Goal: Information Seeking & Learning: Learn about a topic

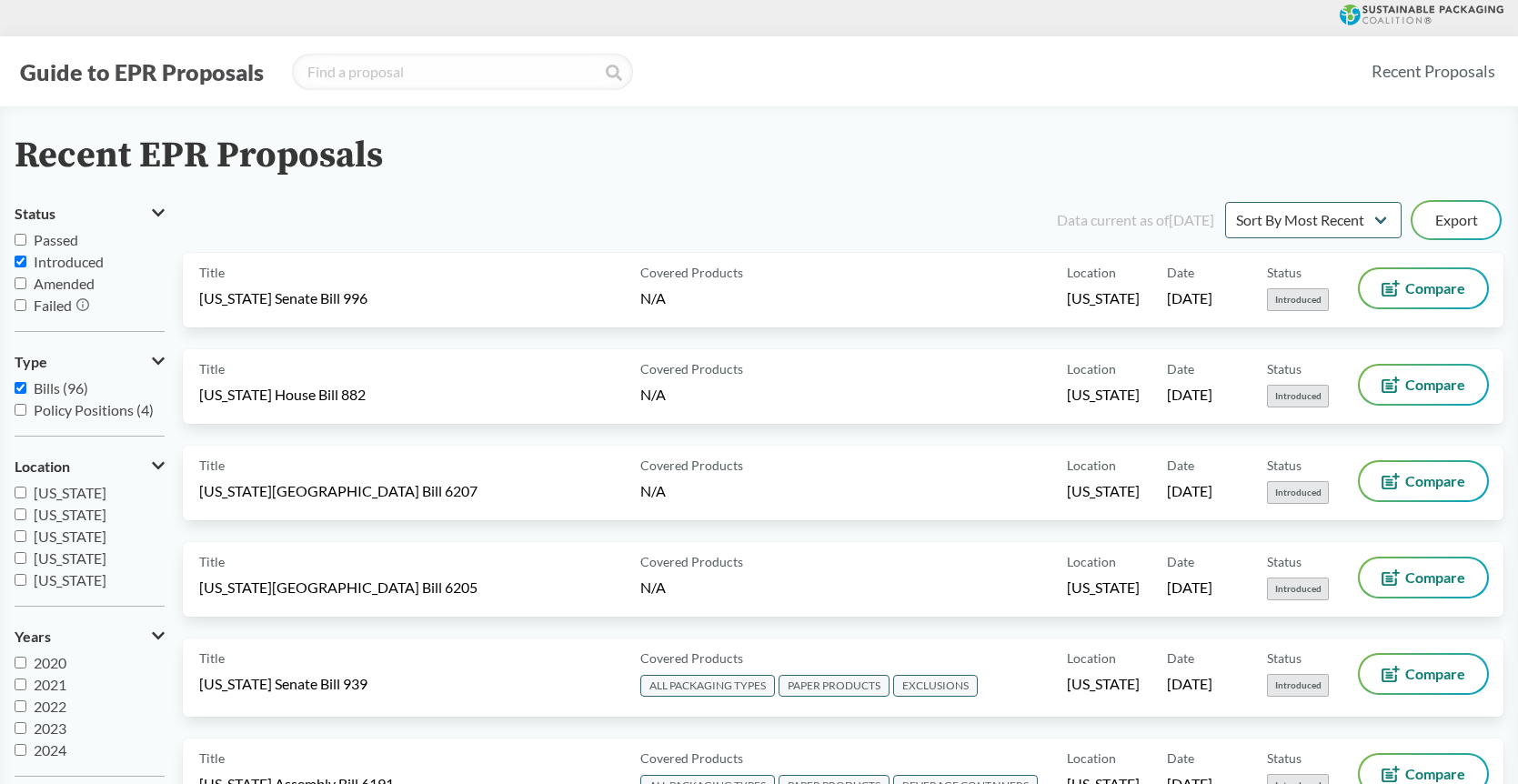
click at [17, 409] on input "Policy Positions (4)" at bounding box center [21, 409] width 12 height 12
checkbox input "true"
click at [18, 386] on input "Bills (96)" at bounding box center [21, 388] width 12 height 12
checkbox input "false"
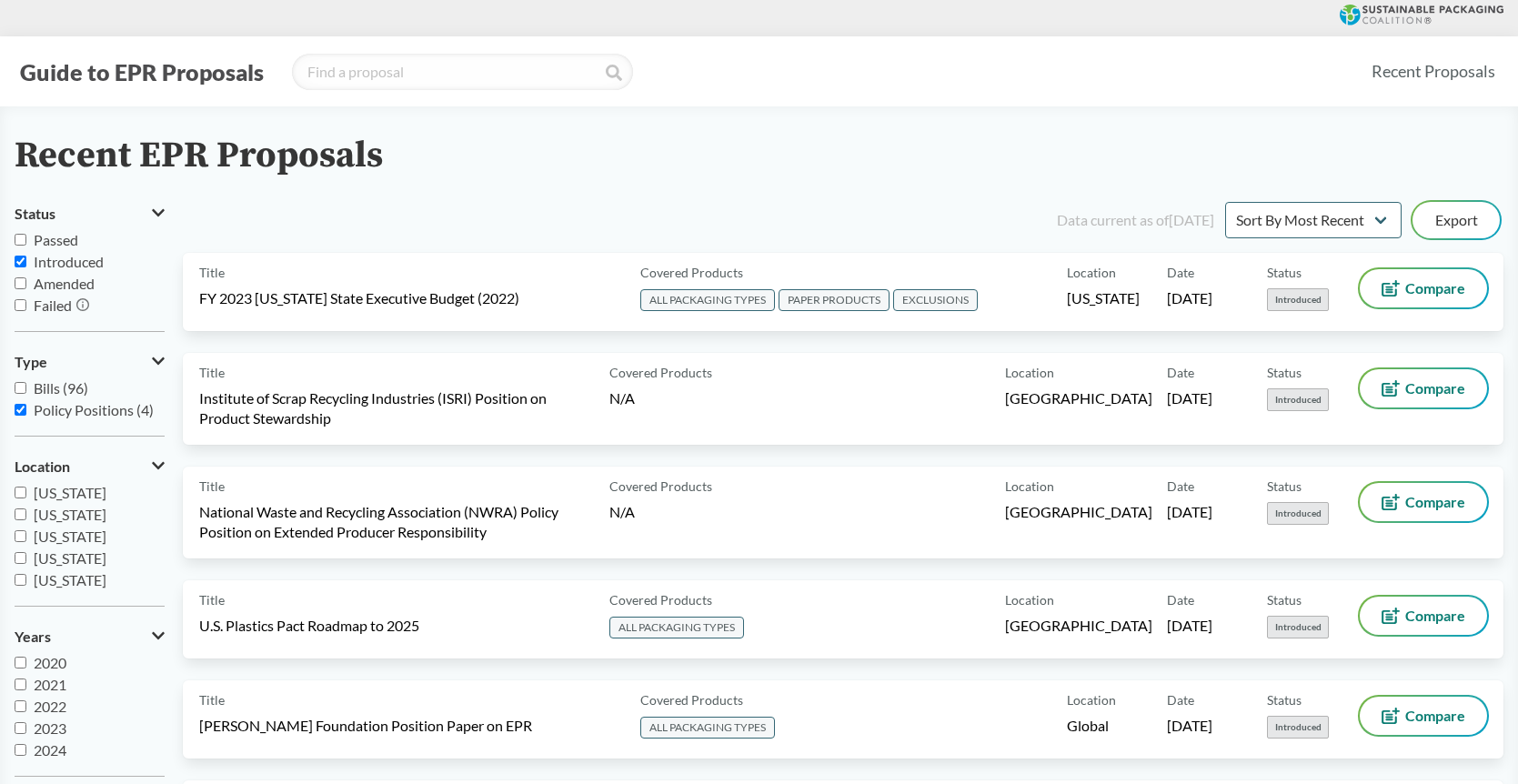
click at [21, 264] on input "Introduced" at bounding box center [21, 261] width 12 height 12
checkbox input "false"
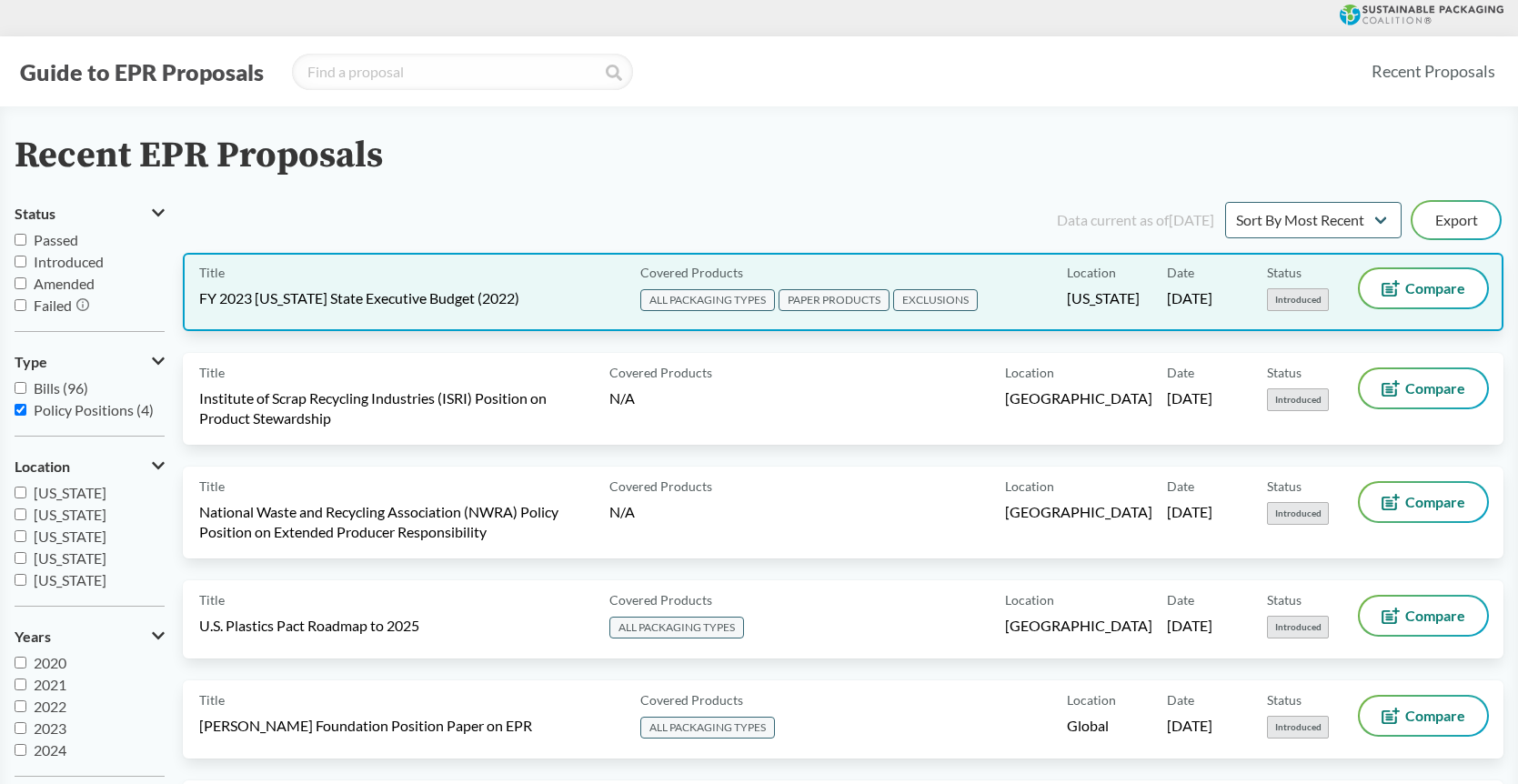
click at [455, 298] on span "FY 2023 [US_STATE] State Executive Budget (2022)" at bounding box center [359, 298] width 321 height 20
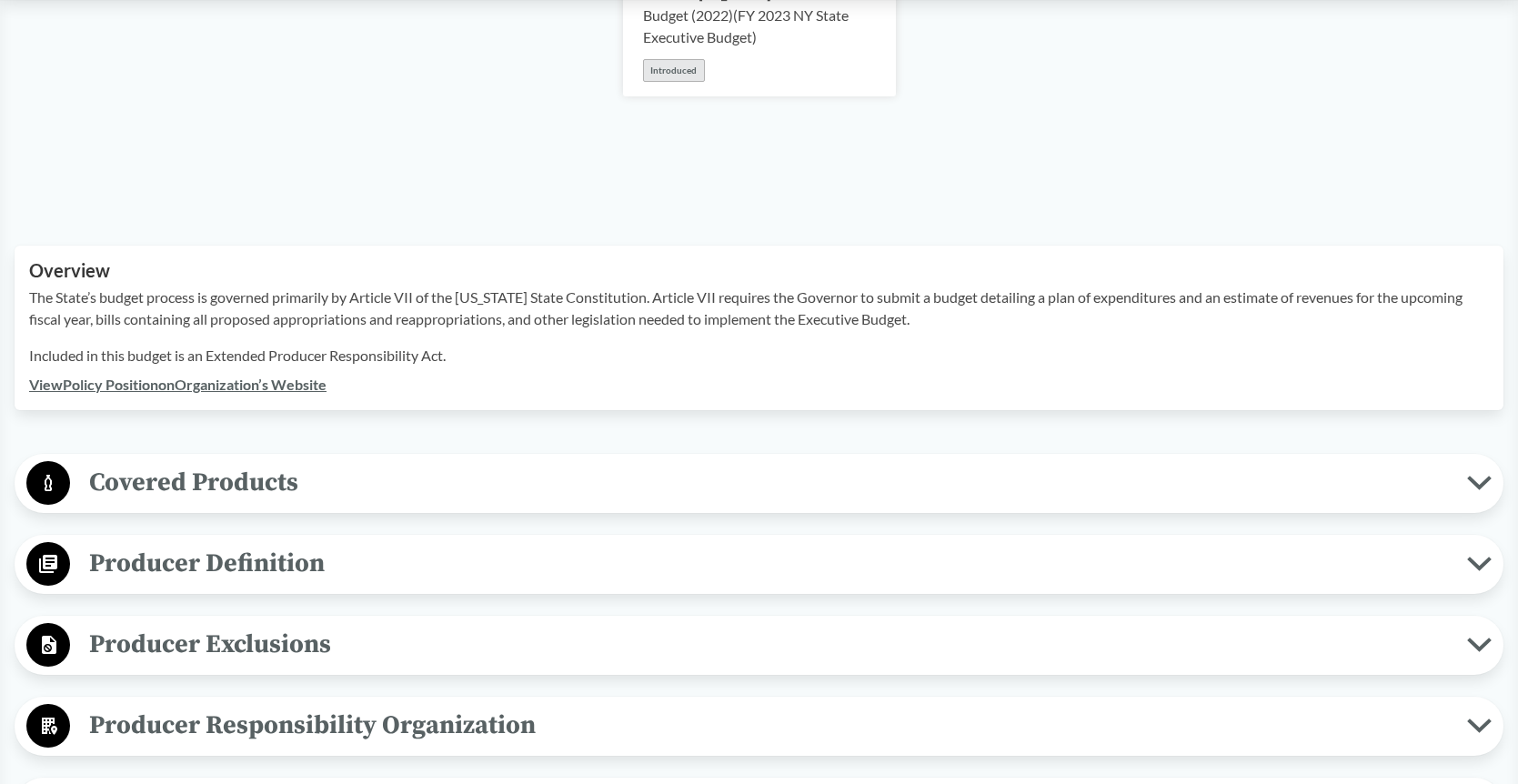
scroll to position [415, 0]
click at [393, 464] on span "Covered Products" at bounding box center [768, 480] width 1397 height 41
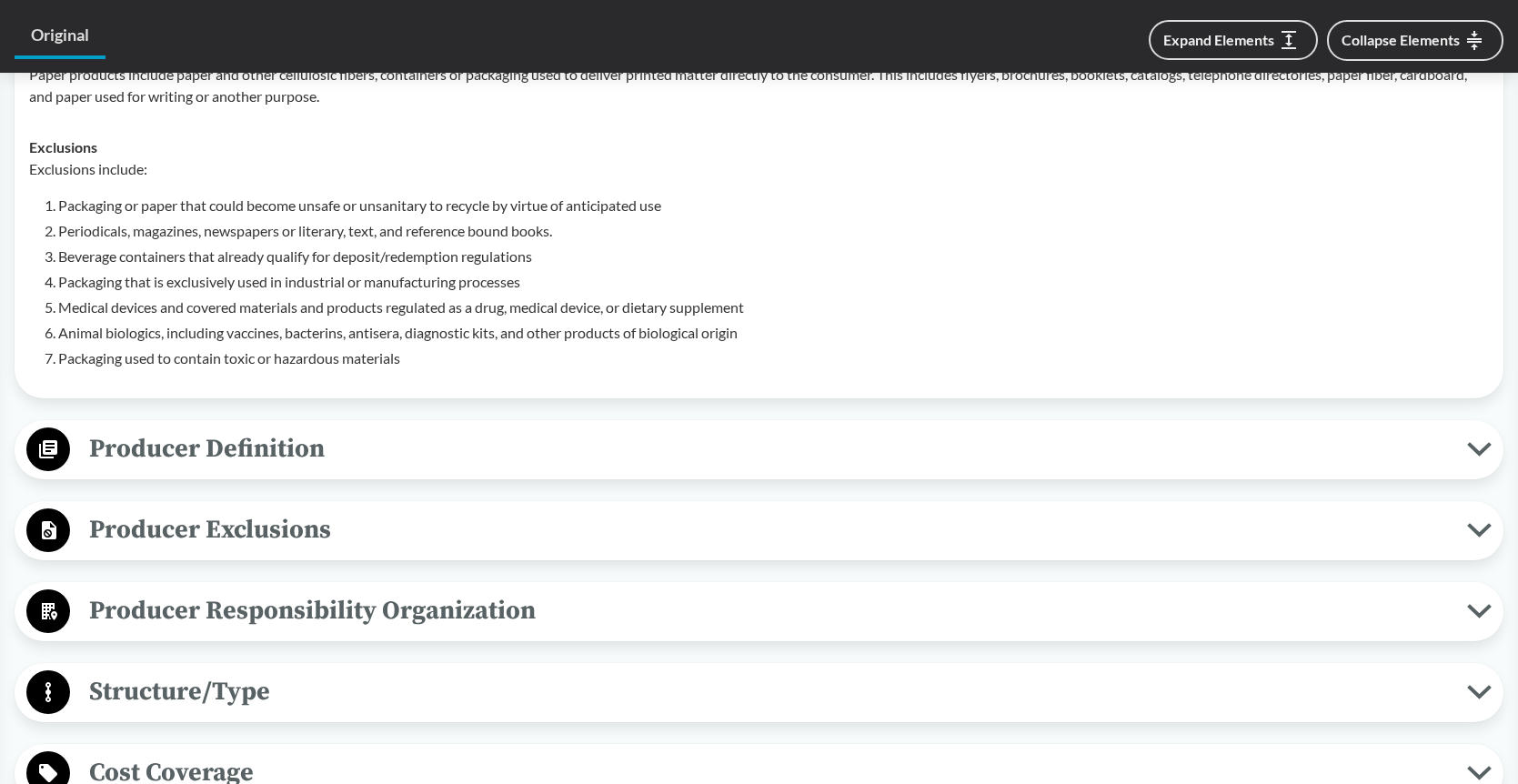
scroll to position [1019, 0]
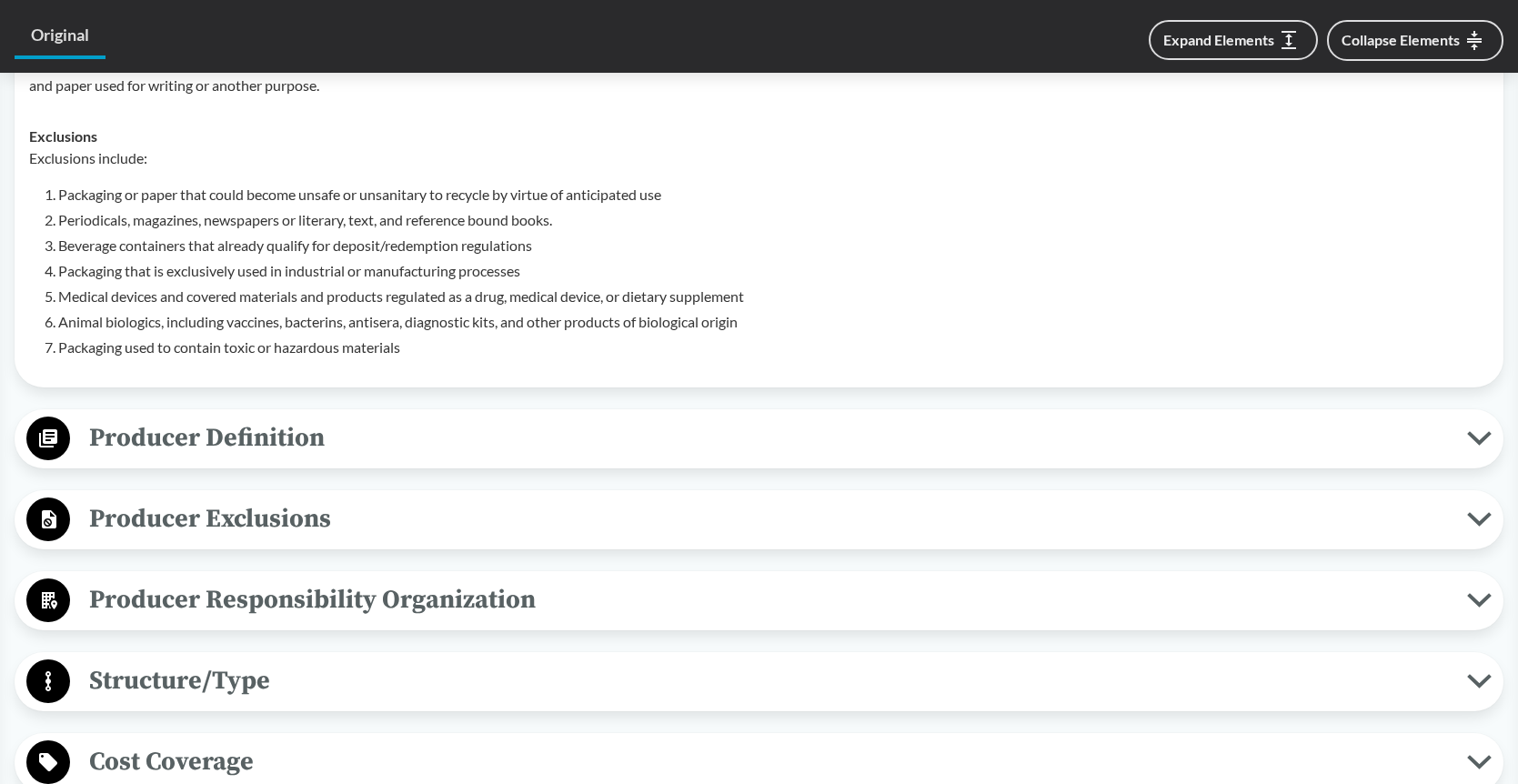
click at [392, 516] on span "Producer Exclusions" at bounding box center [768, 519] width 1397 height 41
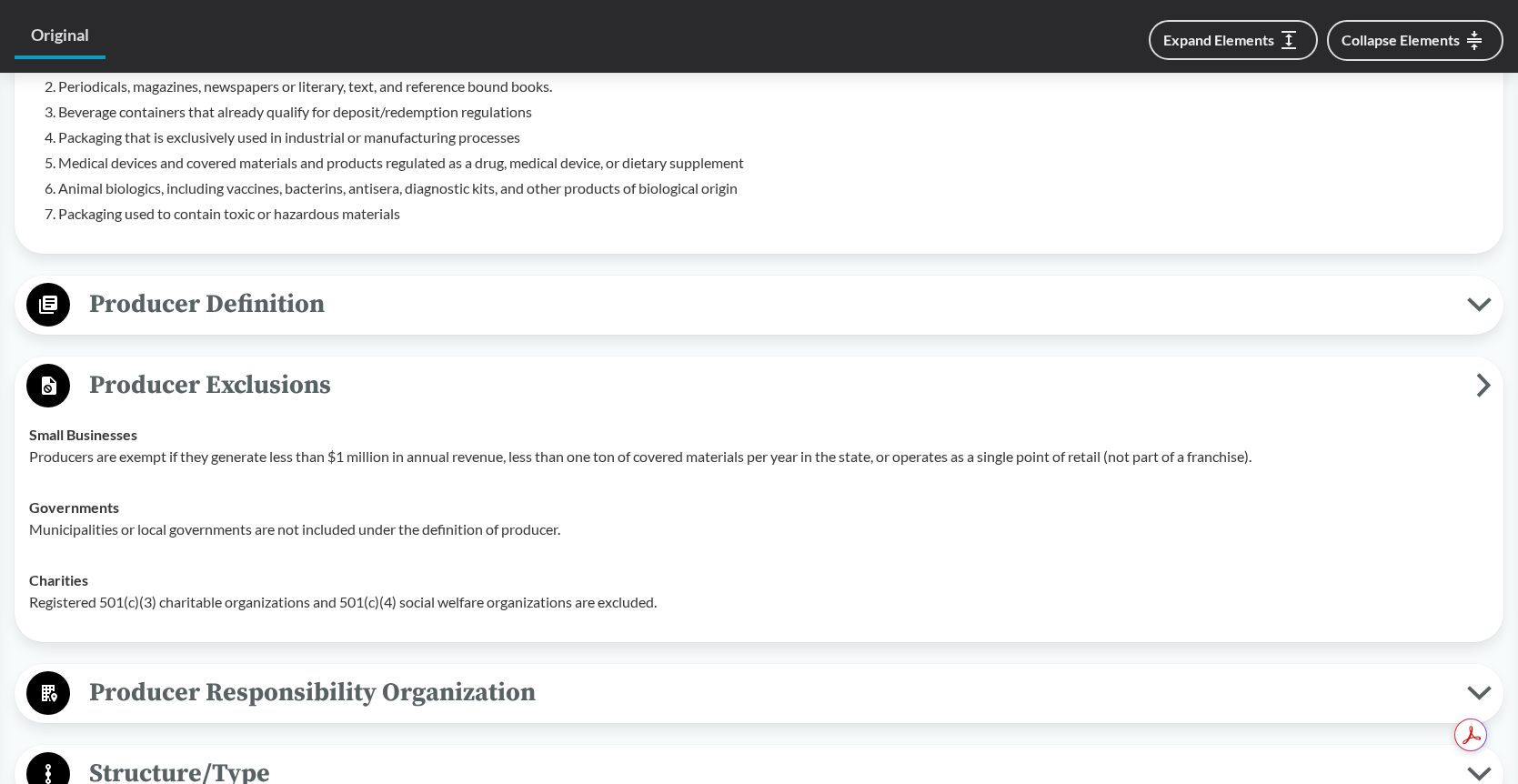
scroll to position [1169, 0]
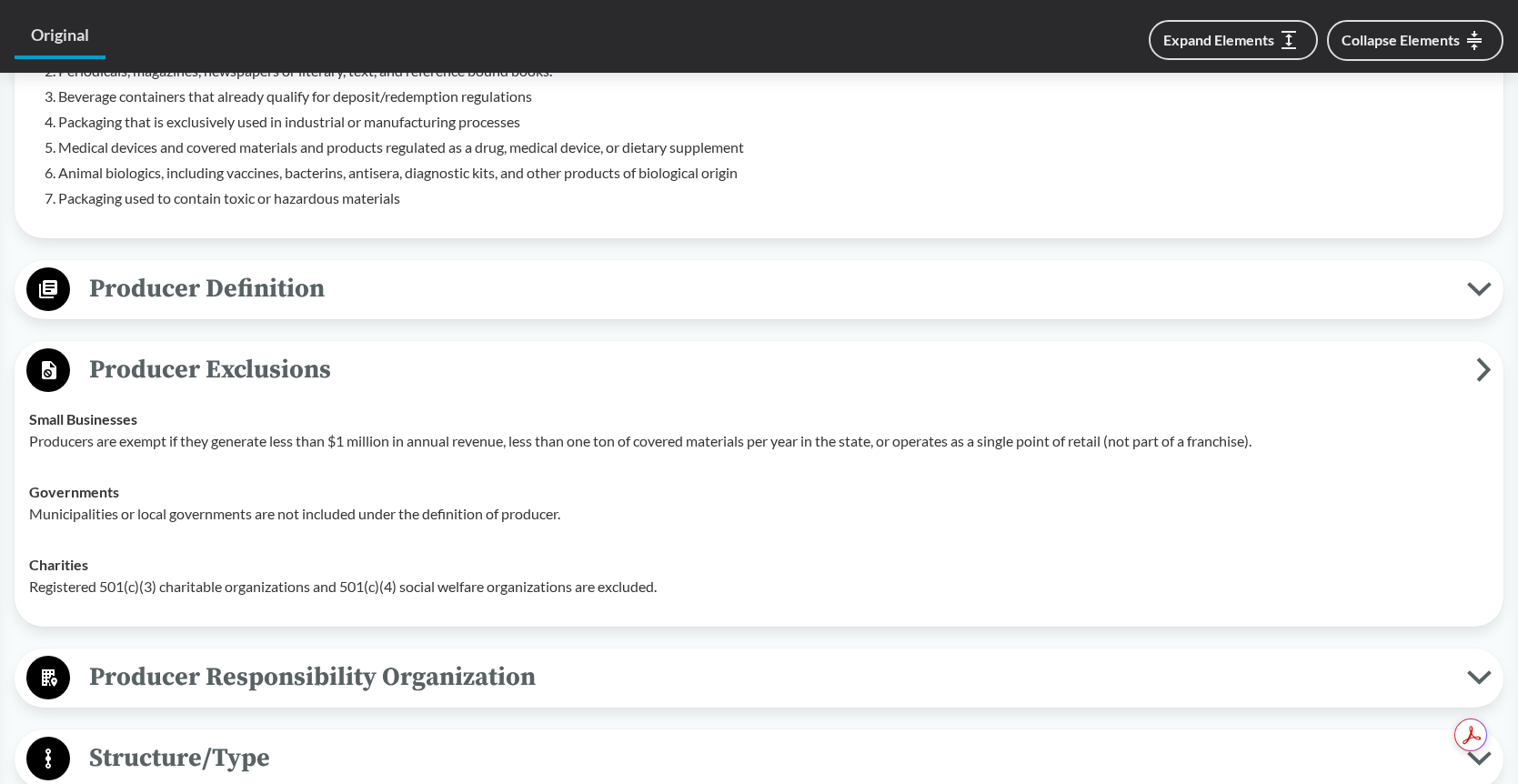
click at [320, 663] on span "Producer Responsibility Organization" at bounding box center [768, 677] width 1397 height 41
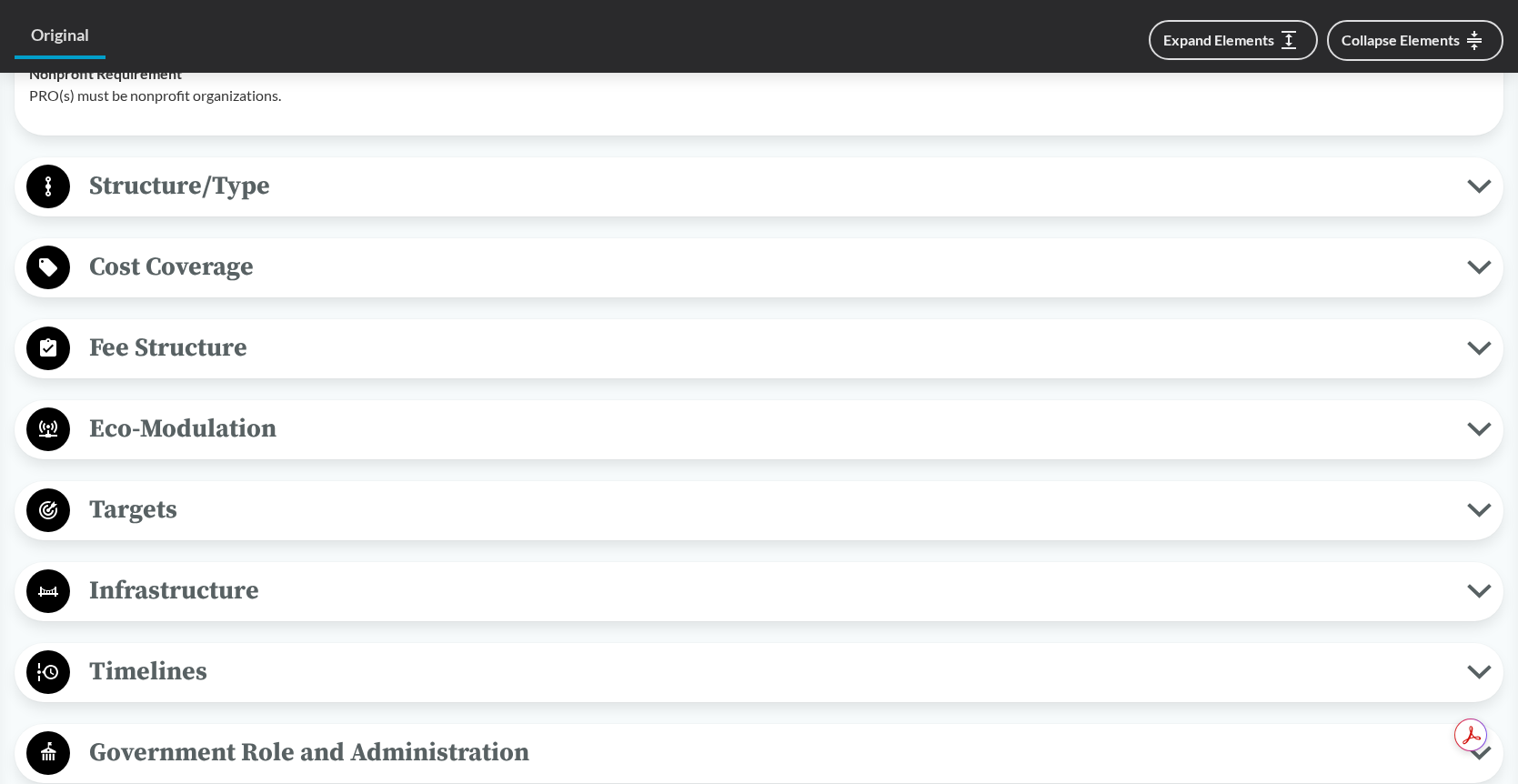
scroll to position [1988, 0]
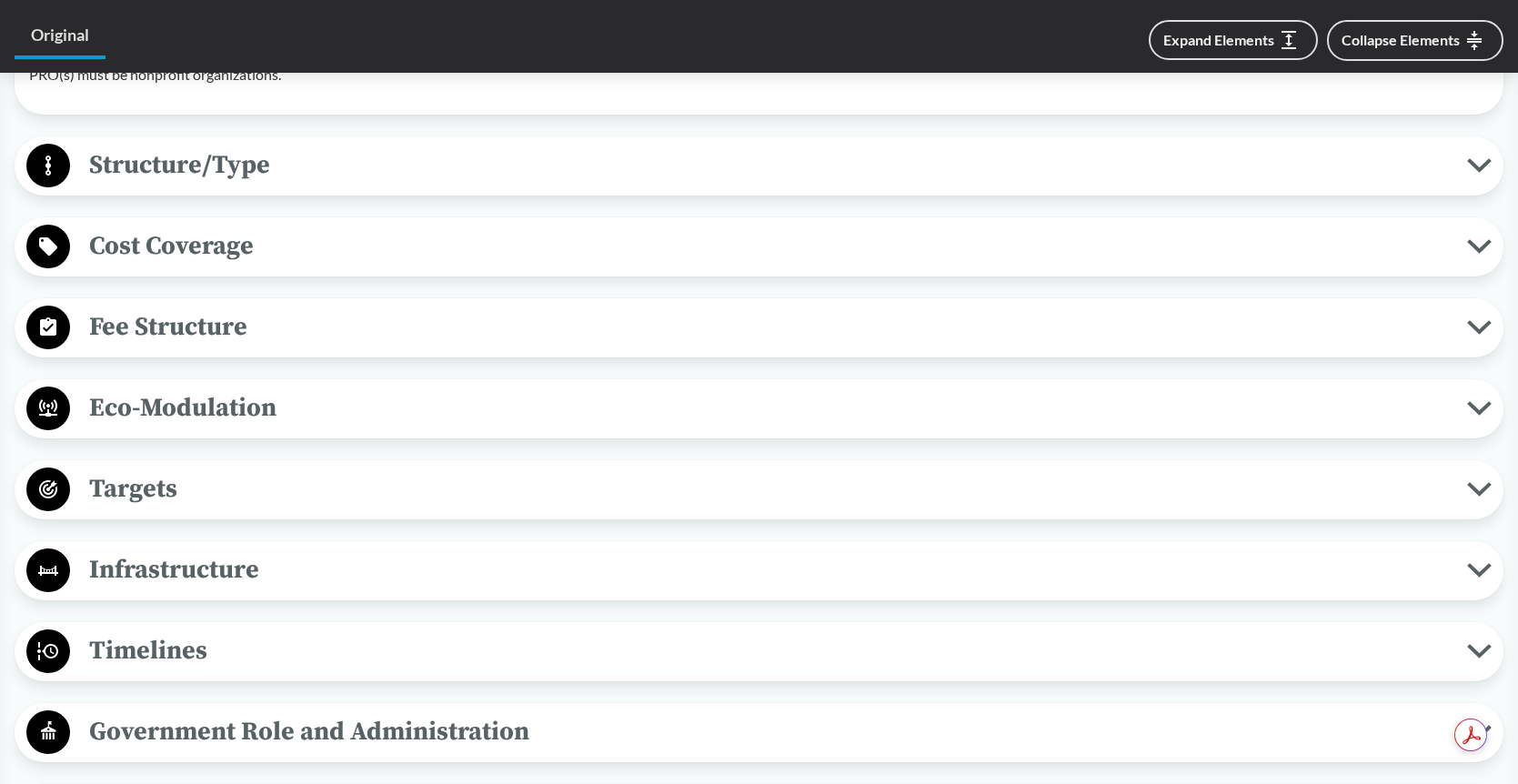
click at [377, 386] on button "Eco-Modulation" at bounding box center [759, 409] width 1477 height 47
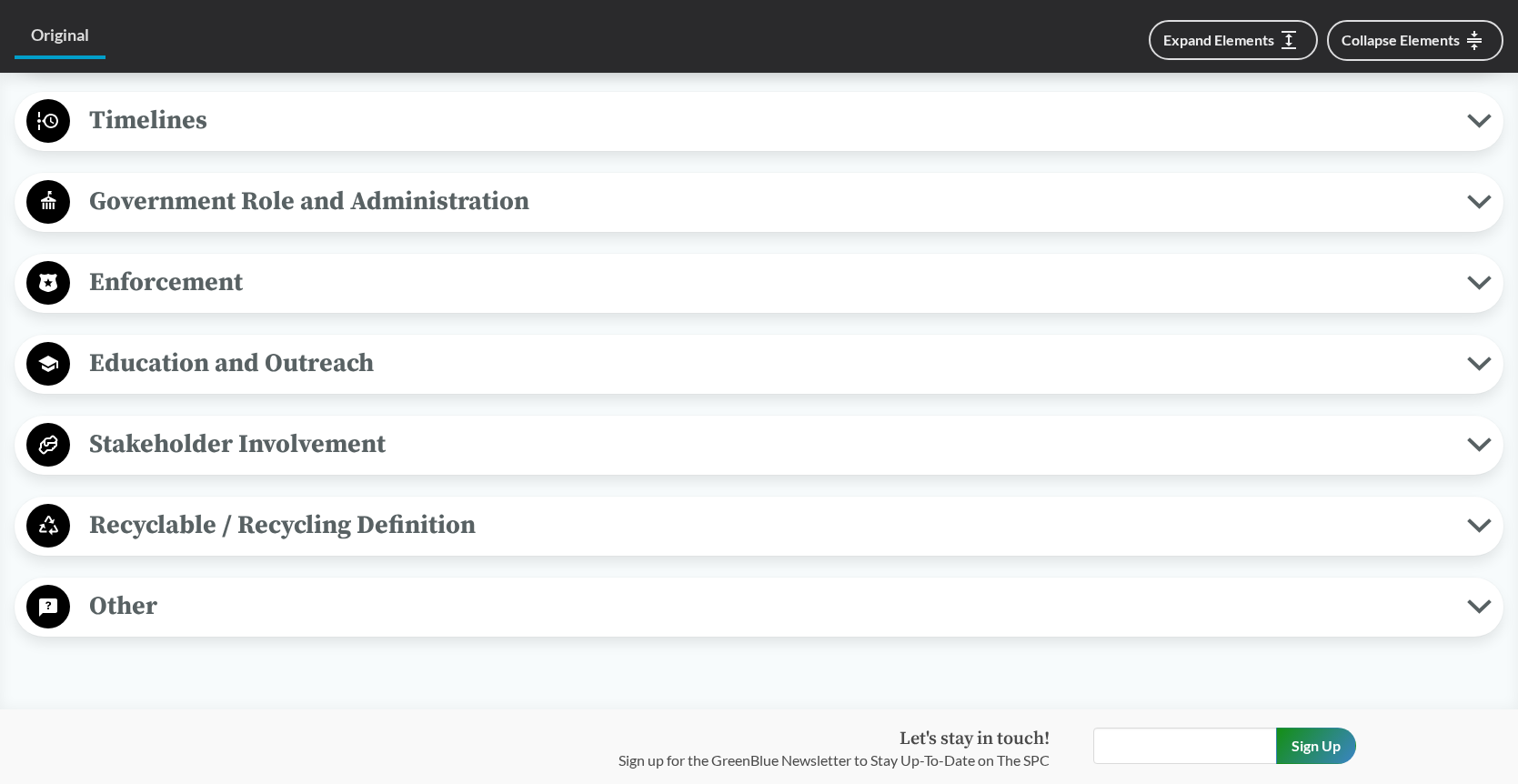
scroll to position [2902, 0]
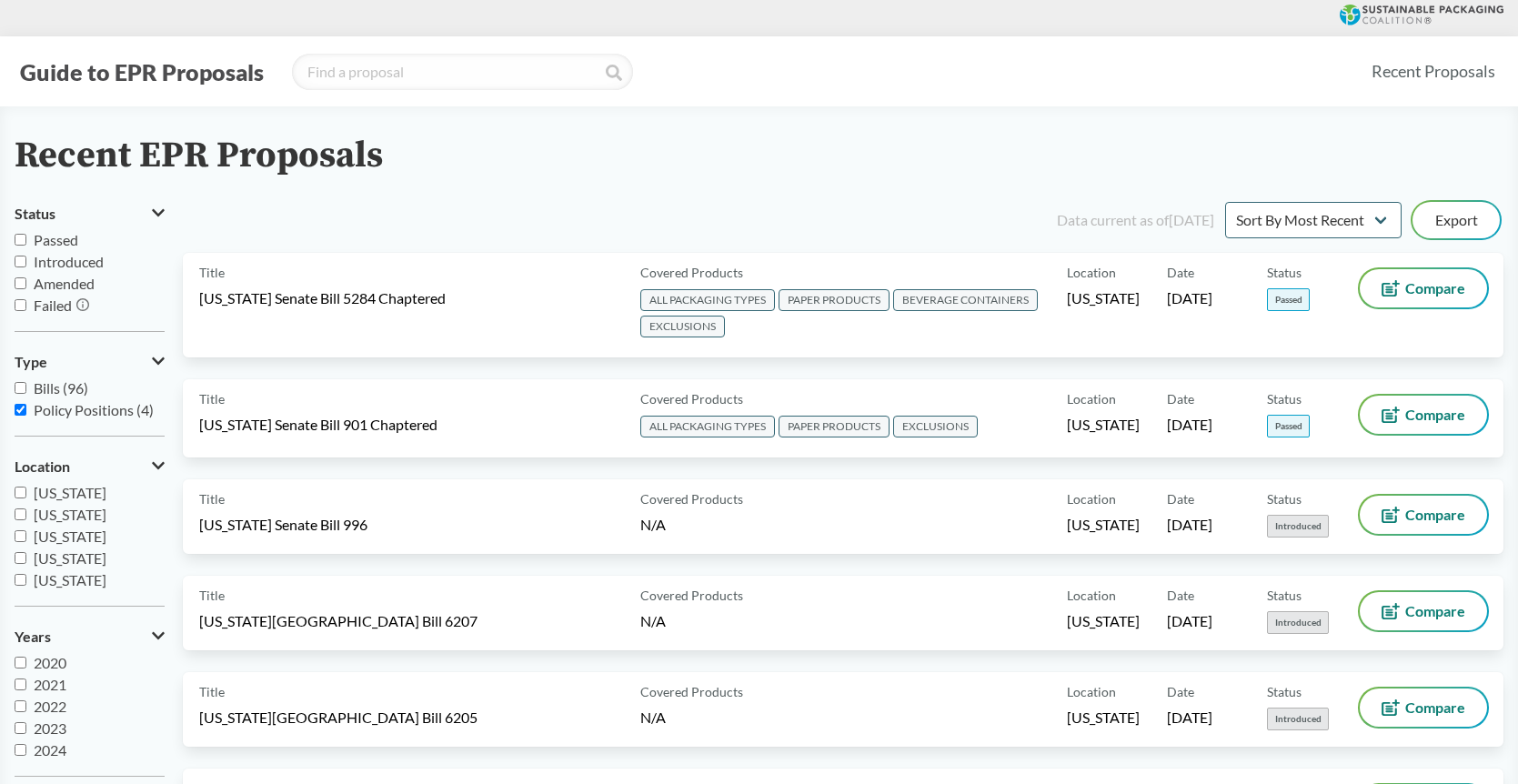
click at [20, 390] on input "Bills (96)" at bounding box center [21, 388] width 12 height 12
checkbox input "true"
click at [22, 416] on label "Policy Positions (4)" at bounding box center [90, 409] width 150 height 21
click at [22, 416] on input "Policy Positions (4)" at bounding box center [21, 409] width 12 height 12
click at [21, 412] on input "Policy Positions (4)" at bounding box center [21, 409] width 12 height 12
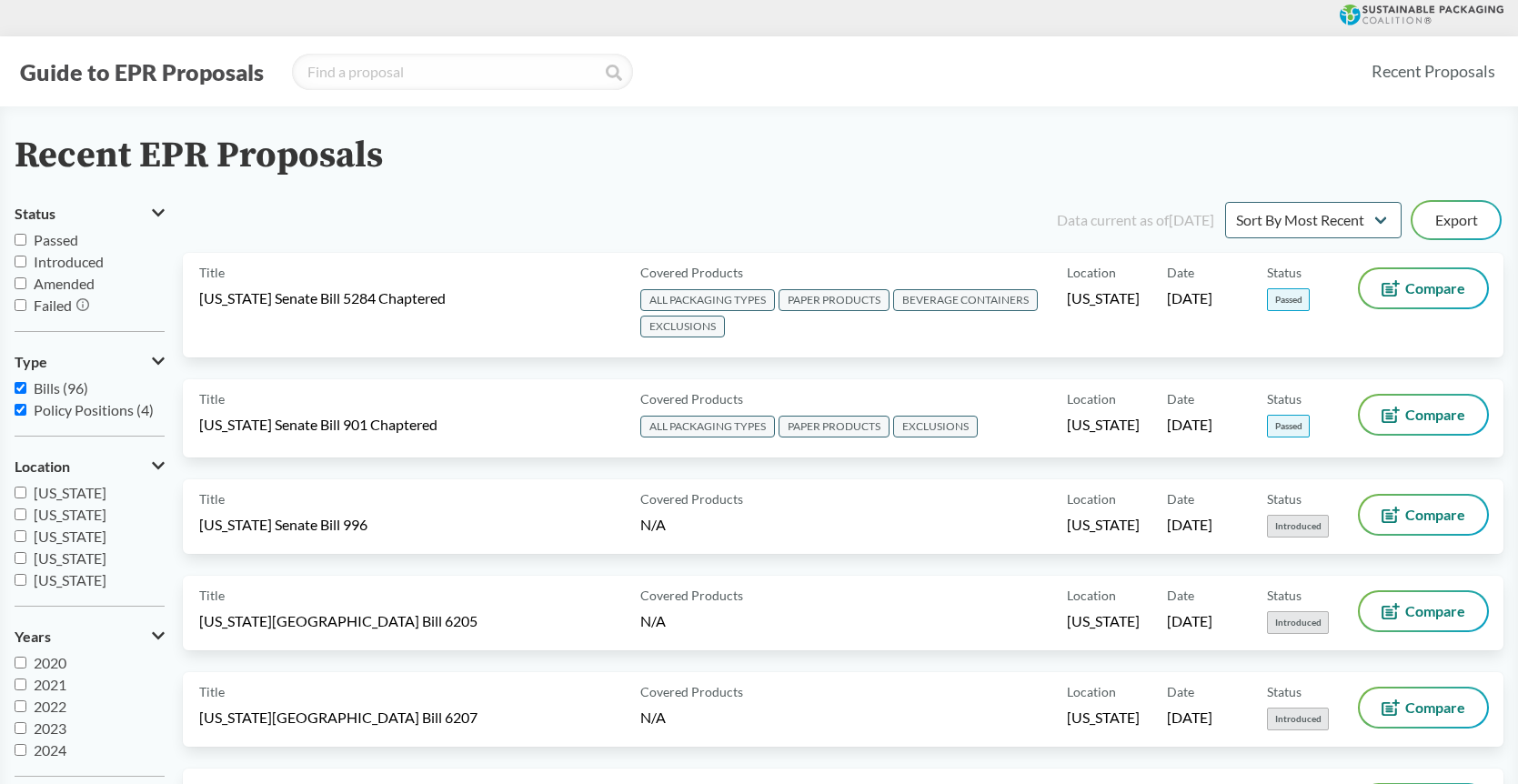
checkbox input "true"
click at [21, 390] on input "Bills (96)" at bounding box center [21, 388] width 12 height 12
checkbox input "false"
click at [435, 215] on div "Data current as of [DATE] Sort By Most Recent Sort By Status Export" at bounding box center [854, 220] width 1299 height 44
click at [22, 412] on input "Policy Positions (4)" at bounding box center [21, 409] width 12 height 12
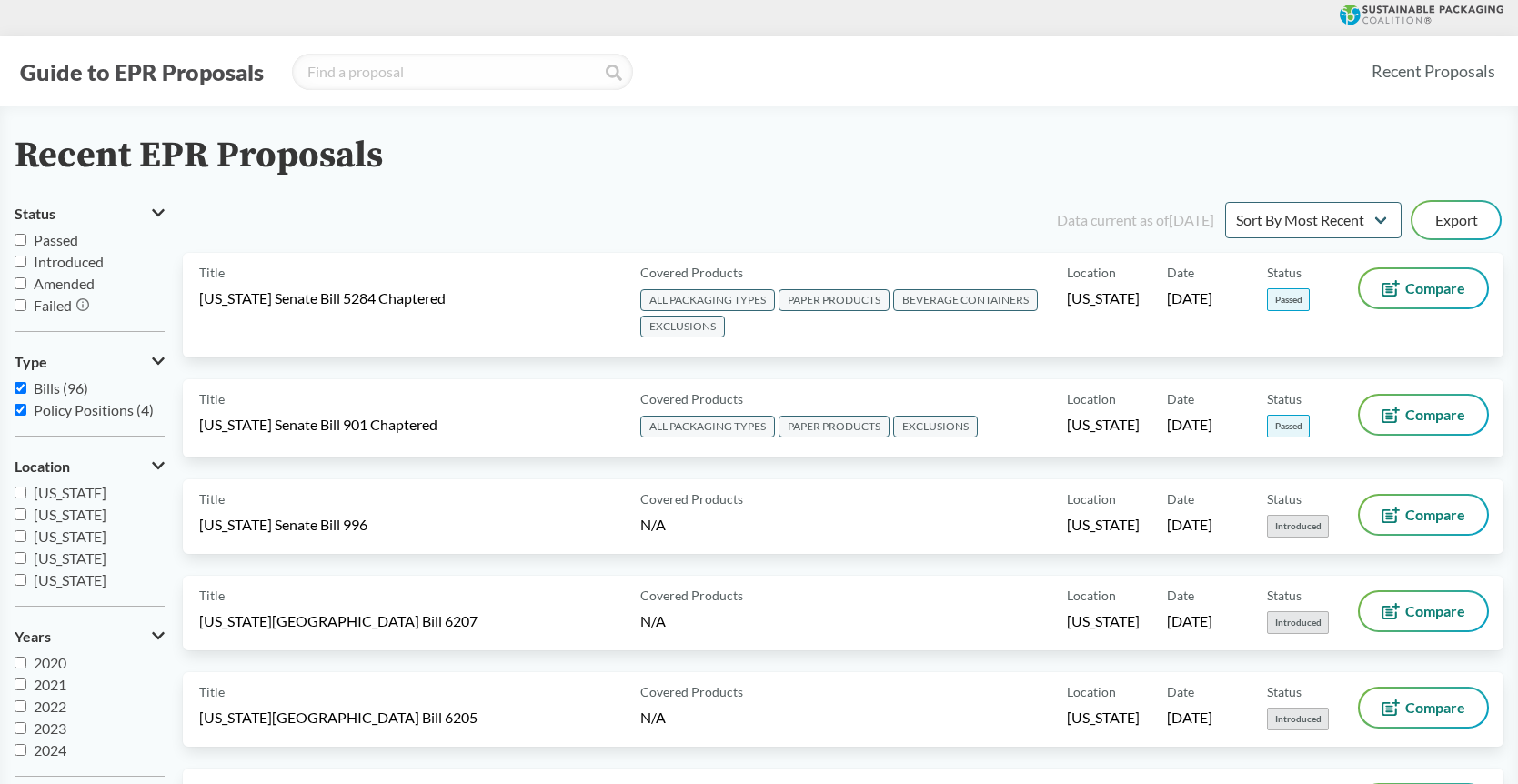
checkbox input "true"
click at [23, 390] on input "Bills (96)" at bounding box center [21, 388] width 12 height 12
checkbox input "false"
click at [107, 414] on span "Policy Positions (4)" at bounding box center [93, 409] width 120 height 17
click at [26, 414] on input "Policy Positions (4)" at bounding box center [21, 409] width 12 height 12
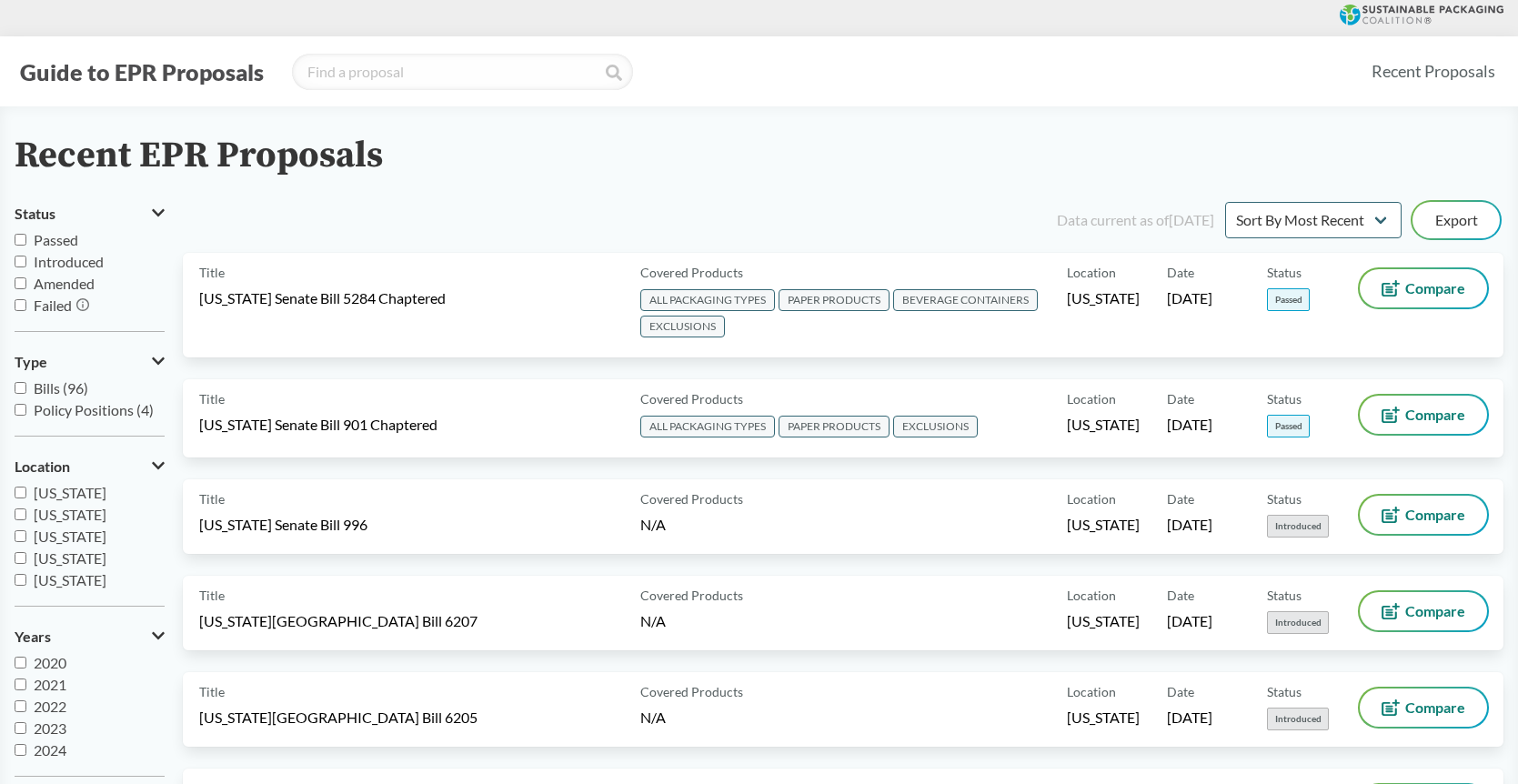
click at [107, 414] on span "Policy Positions (4)" at bounding box center [93, 409] width 120 height 17
click at [26, 414] on input "Policy Positions (4)" at bounding box center [21, 409] width 12 height 12
checkbox input "true"
click at [20, 259] on input "Introduced" at bounding box center [21, 261] width 12 height 12
checkbox input "true"
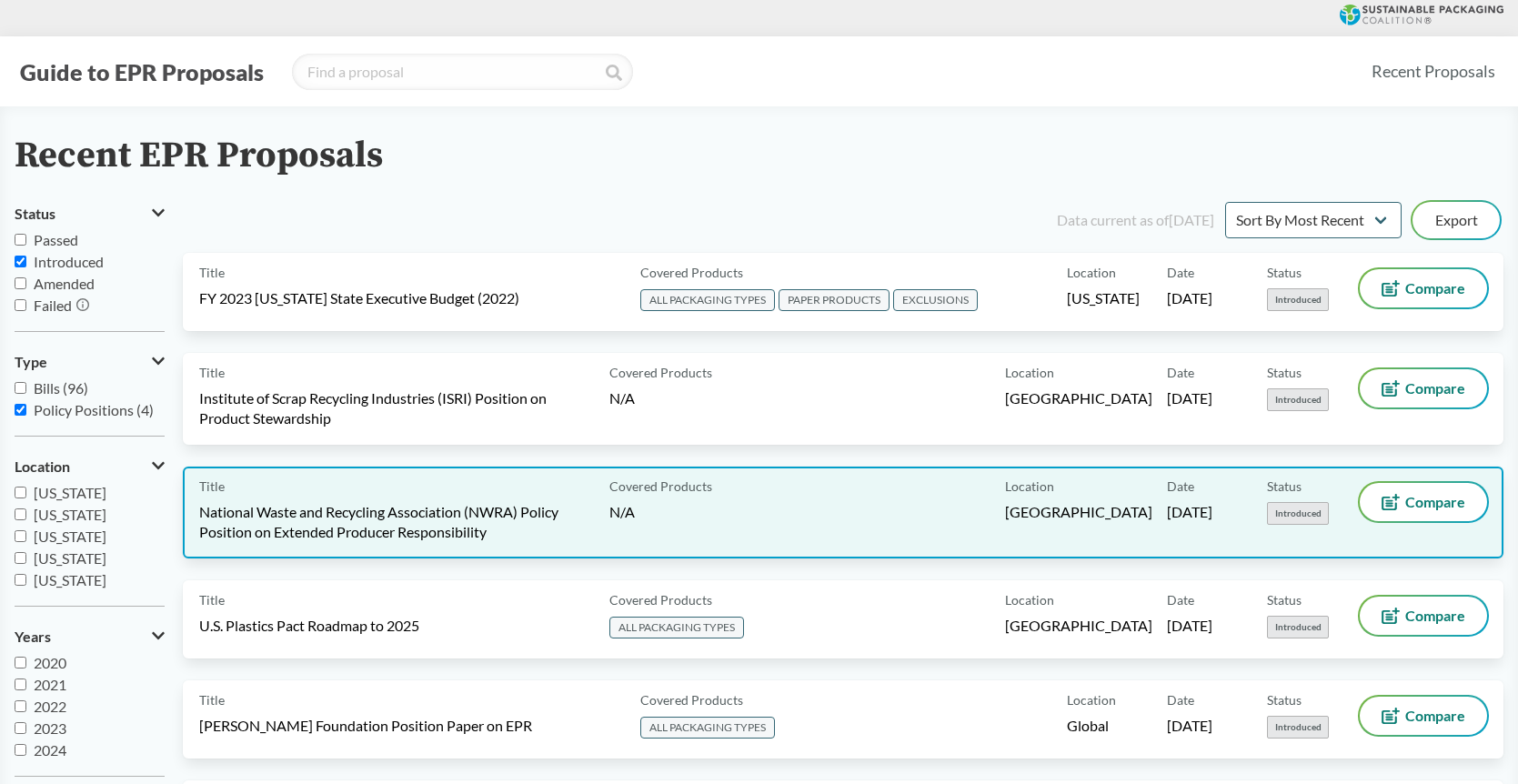
click at [464, 508] on span "National Waste and Recycling Association (NWRA) Policy Position on Extended Pro…" at bounding box center [394, 521] width 389 height 40
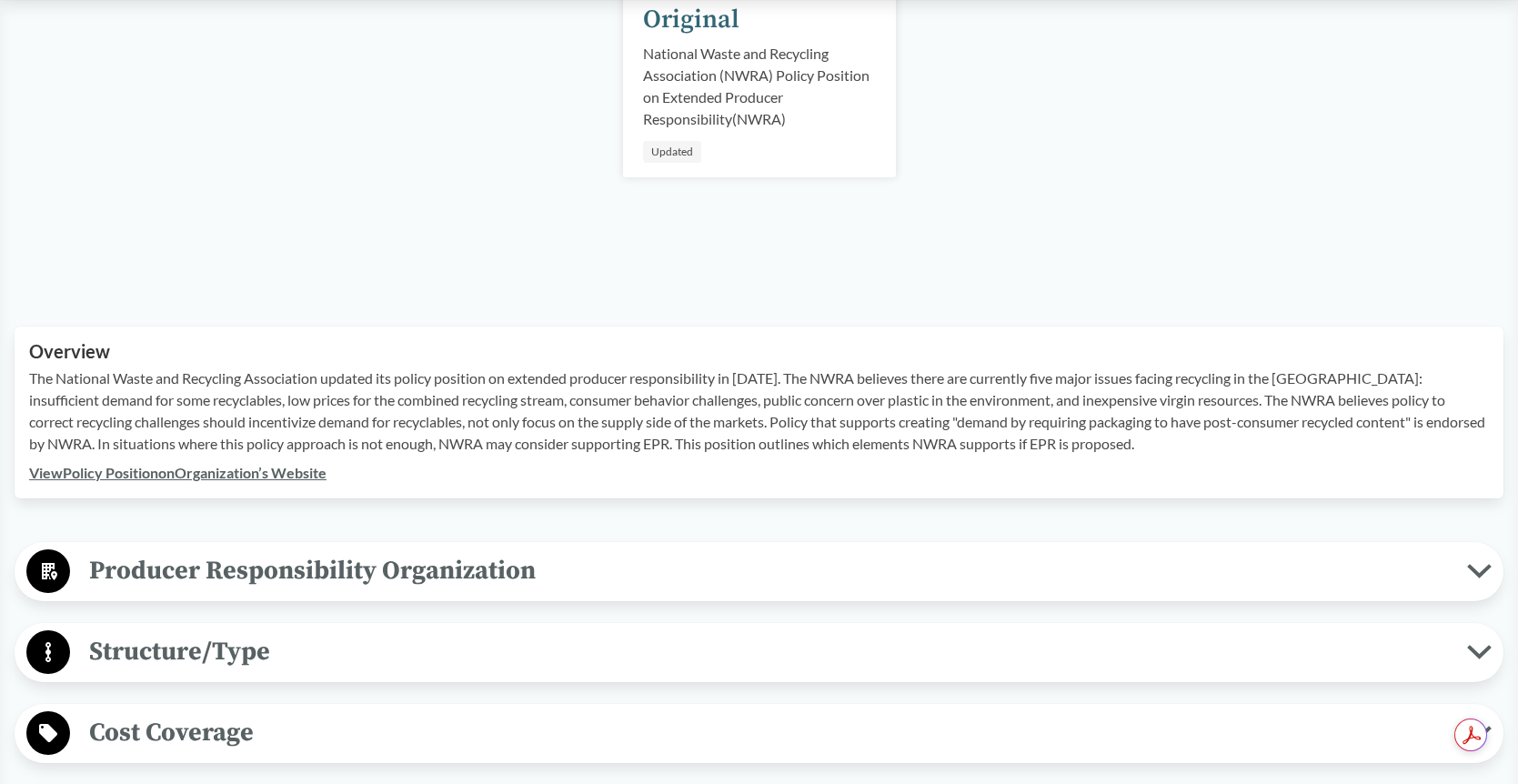
scroll to position [394, 0]
click at [276, 473] on link "View Policy Position on Organization’s Website" at bounding box center [178, 471] width 297 height 17
